Goal: Task Accomplishment & Management: Use online tool/utility

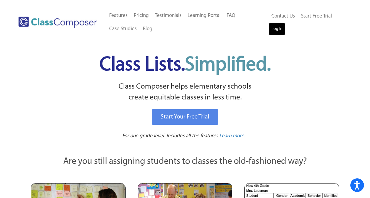
click at [277, 29] on link "Log In" at bounding box center [276, 29] width 17 height 12
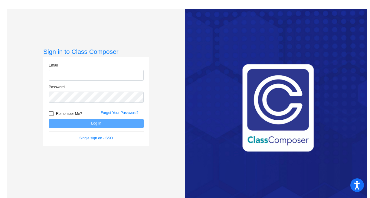
click at [91, 73] on input "email" at bounding box center [96, 75] width 95 height 11
click at [86, 74] on input "email" at bounding box center [96, 75] width 95 height 11
type input "esmeralda.sanchez@rrps.net"
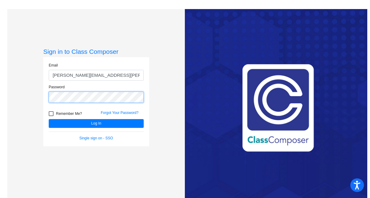
click at [49, 119] on button "Log In" at bounding box center [96, 123] width 95 height 9
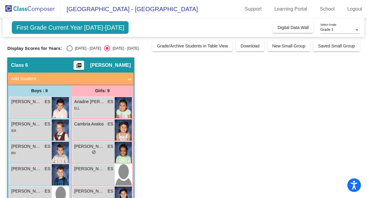
click at [133, 44] on div "Display Scores for Years: 2024 - 2025 2025 - 2026 Grade/Archive Students in Tab…" at bounding box center [183, 46] width 352 height 11
click at [291, 29] on span "Digital Data Wall" at bounding box center [292, 27] width 31 height 5
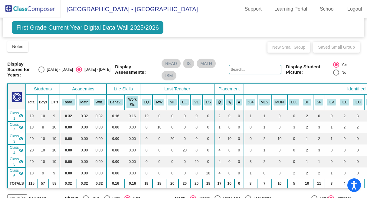
click at [244, 28] on div "First Grade Current Year Digital Data Wall 2025/2026 Add, Move, or Retain Stude…" at bounding box center [183, 27] width 361 height 19
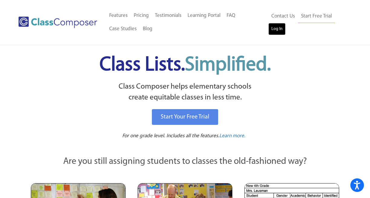
click at [280, 29] on link "Log In" at bounding box center [276, 29] width 17 height 12
